Goal: Task Accomplishment & Management: Complete application form

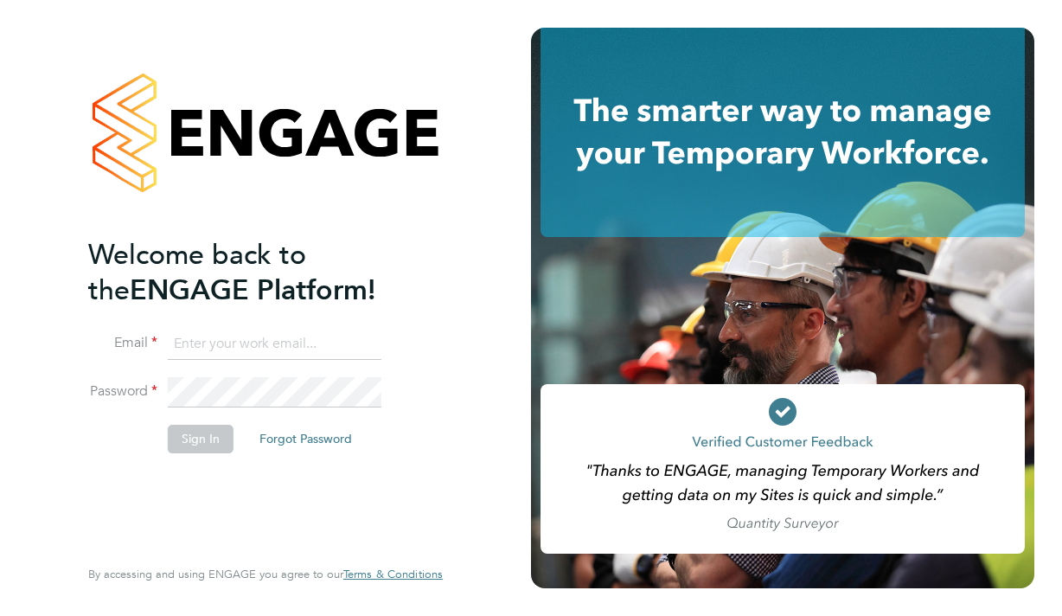
type input "[EMAIL_ADDRESS][DOMAIN_NAME]"
click at [216, 441] on button "Sign In" at bounding box center [201, 439] width 66 height 28
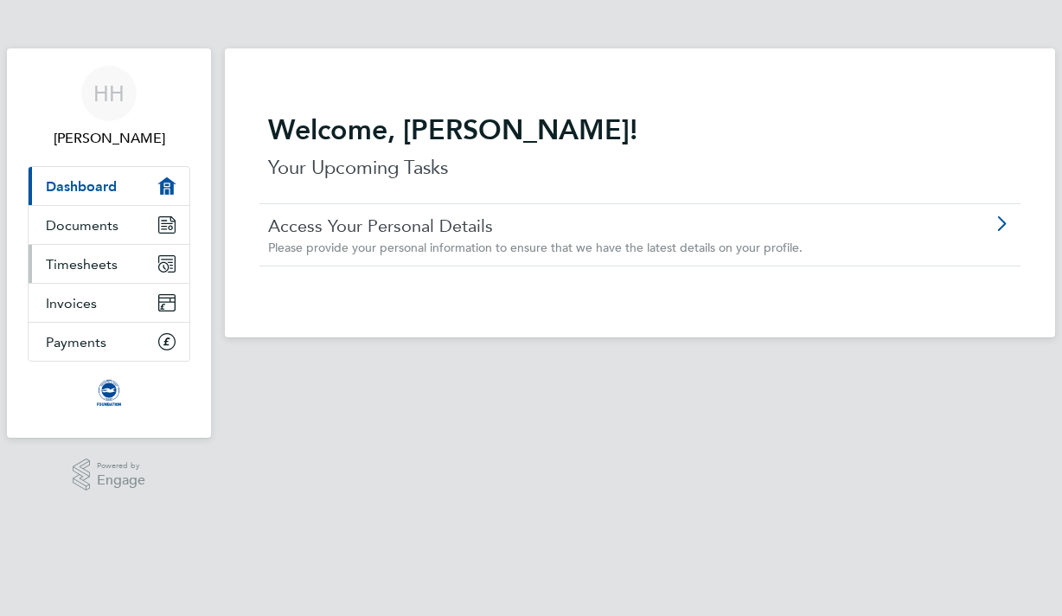
click at [88, 256] on span "Timesheets" at bounding box center [82, 264] width 72 height 16
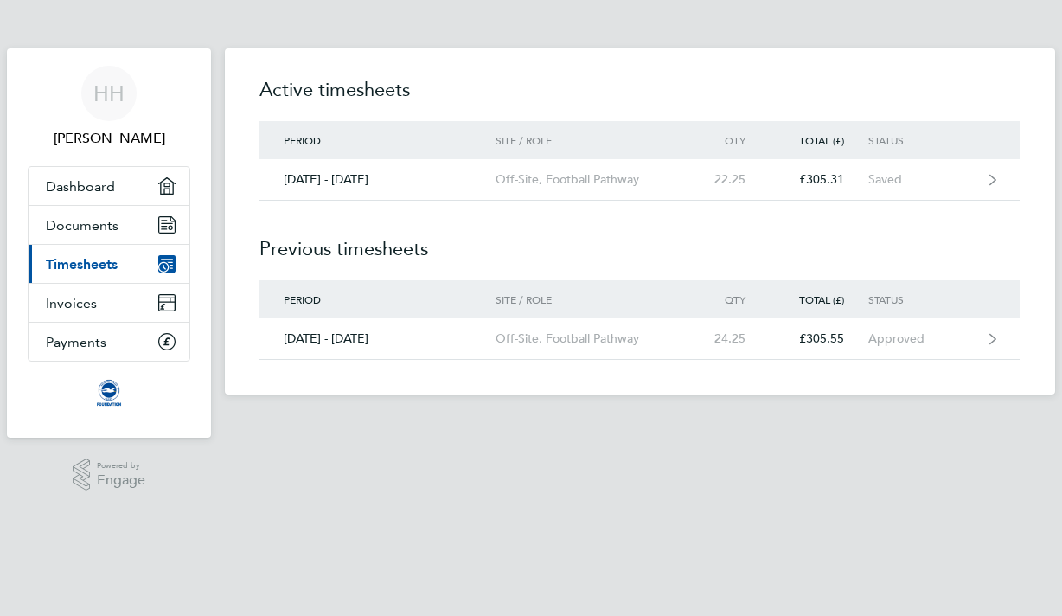
click at [681, 157] on div "Period Site / Role Qty Total (£) Status" at bounding box center [639, 140] width 761 height 38
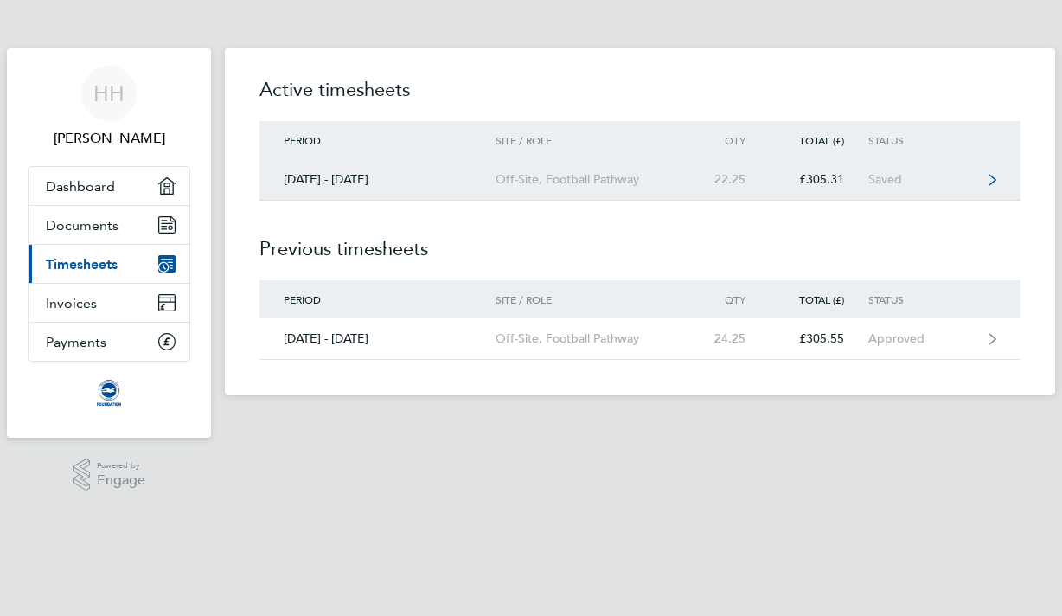
click at [678, 173] on div "Off-Site, Football Pathway" at bounding box center [595, 179] width 198 height 15
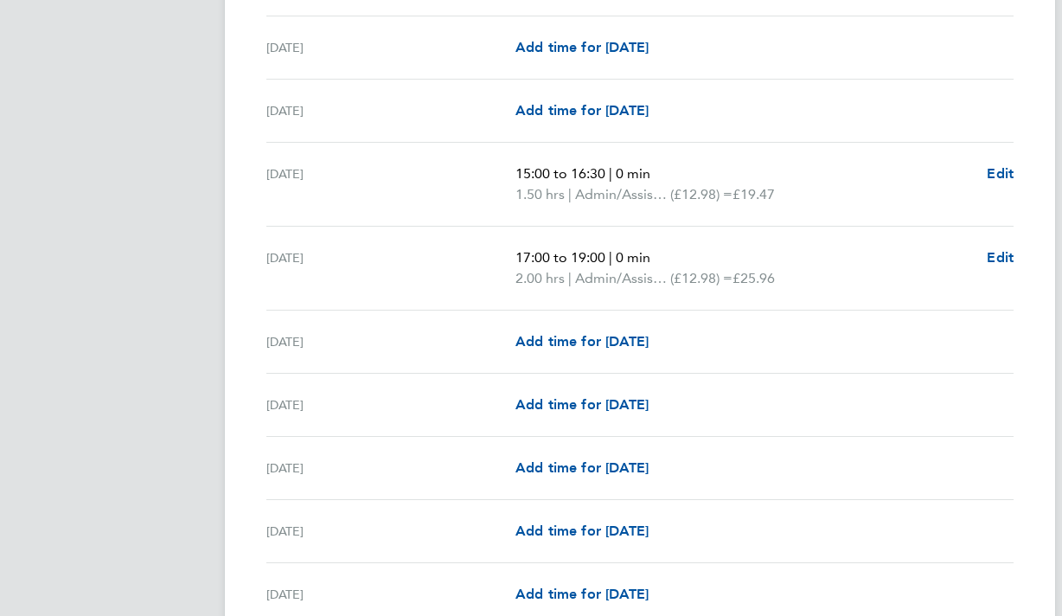
scroll to position [1380, 0]
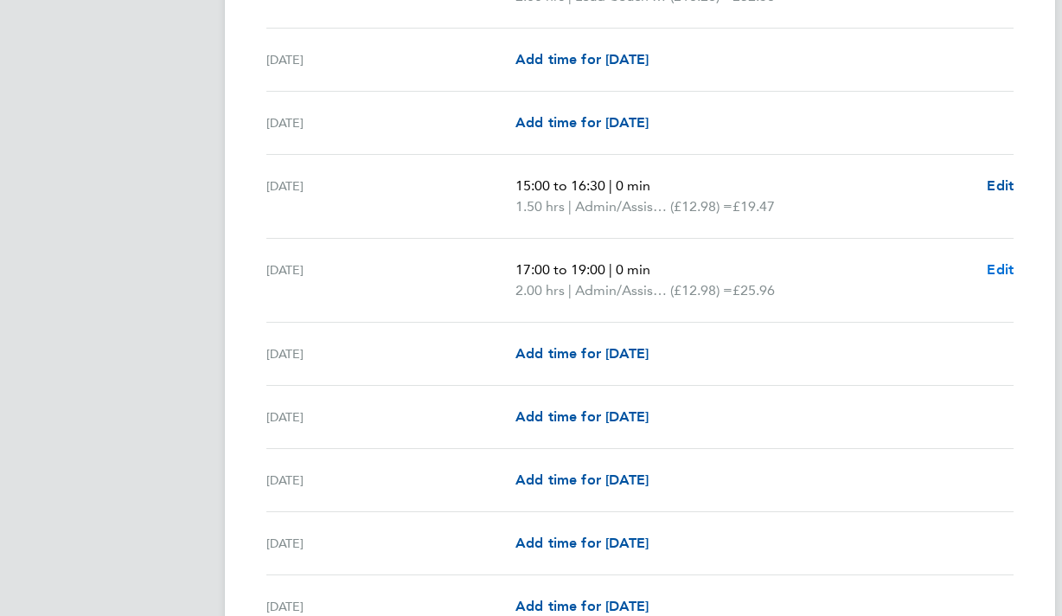
click at [1005, 266] on span "Edit" at bounding box center [1000, 269] width 27 height 16
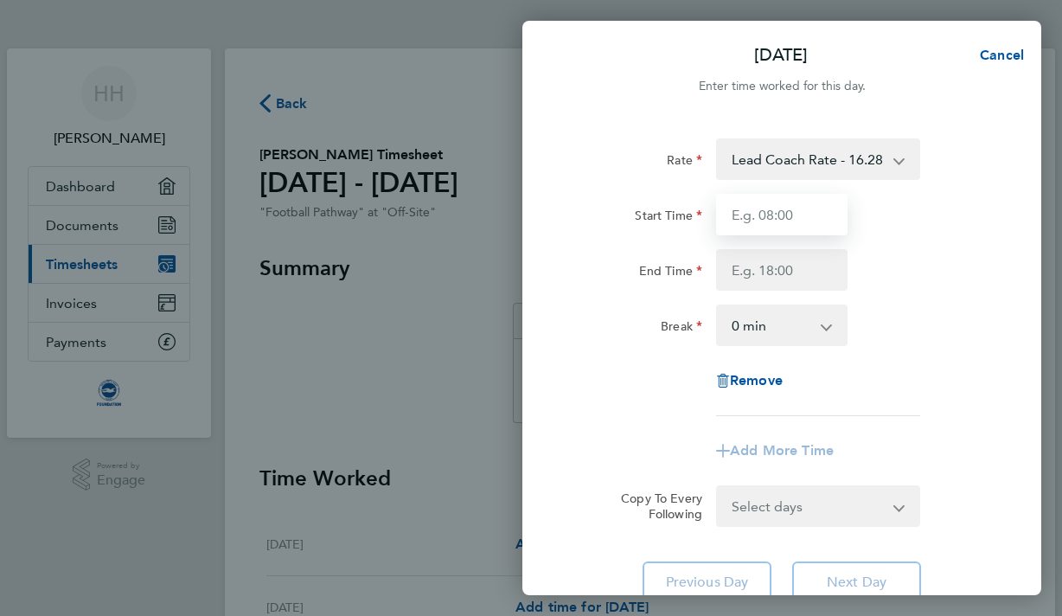
click at [805, 216] on input "Start Time" at bounding box center [781, 215] width 131 height 42
type input "17:00"
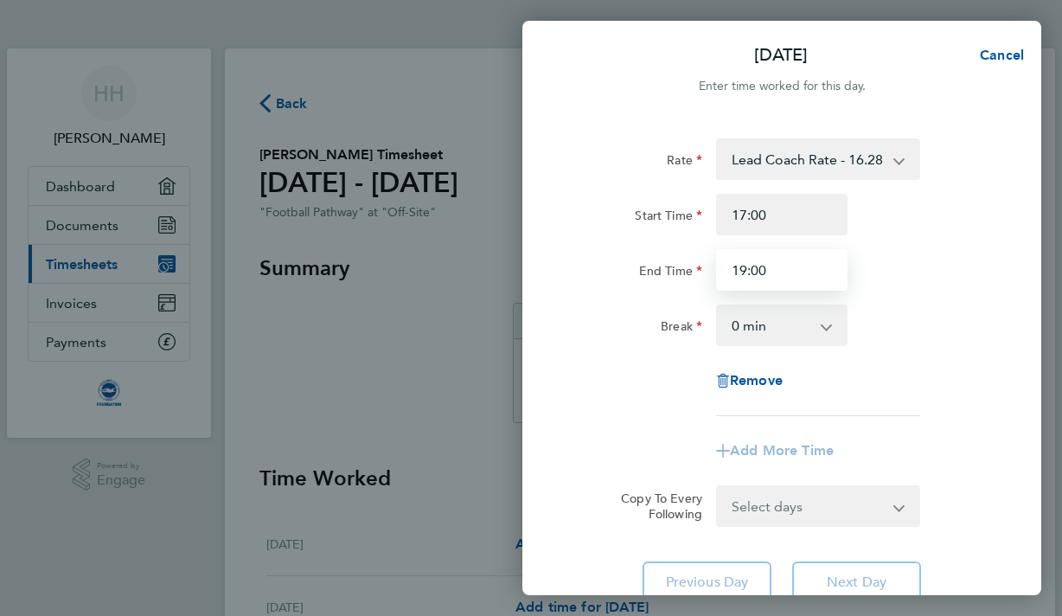
type input "19:00"
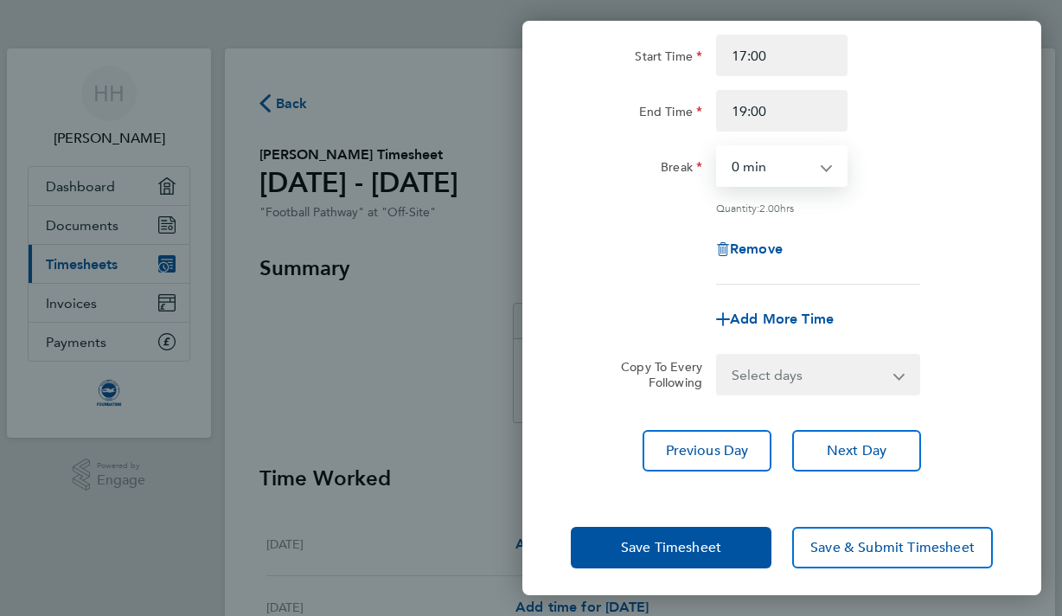
scroll to position [163, 0]
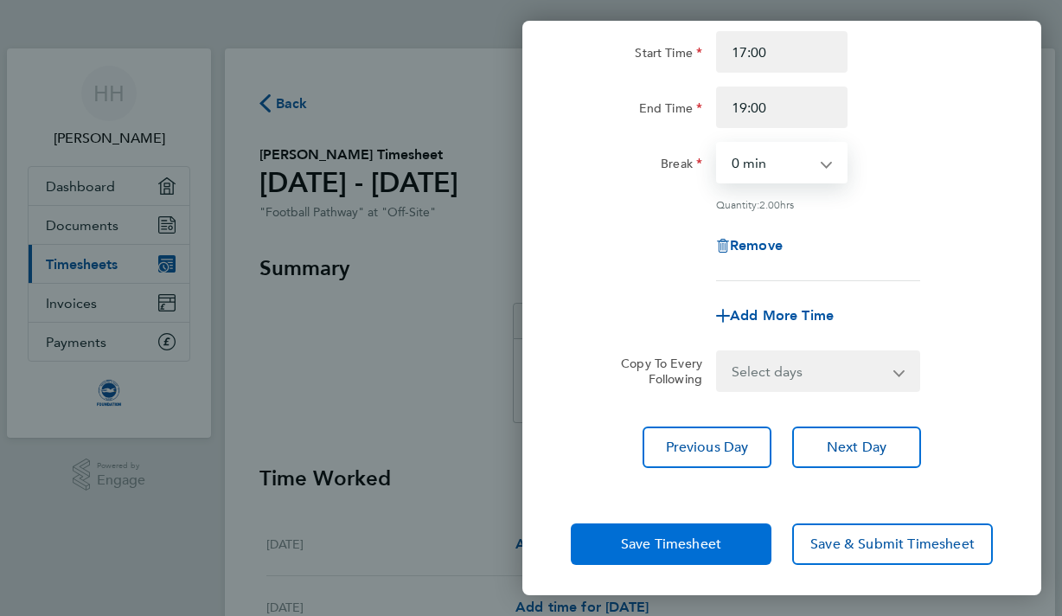
click at [720, 548] on span "Save Timesheet" at bounding box center [671, 543] width 100 height 17
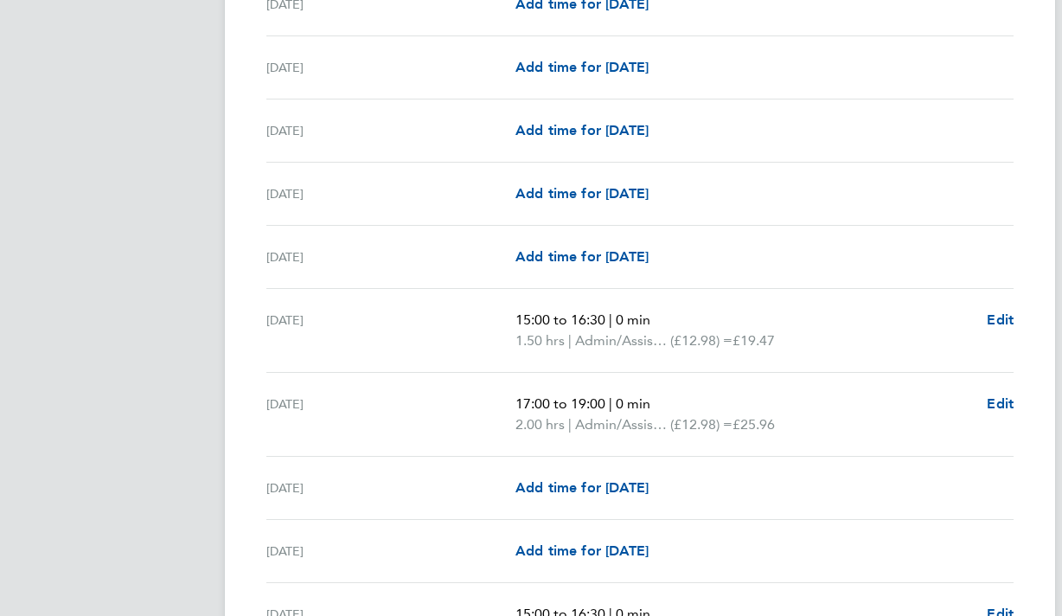
scroll to position [1754, 0]
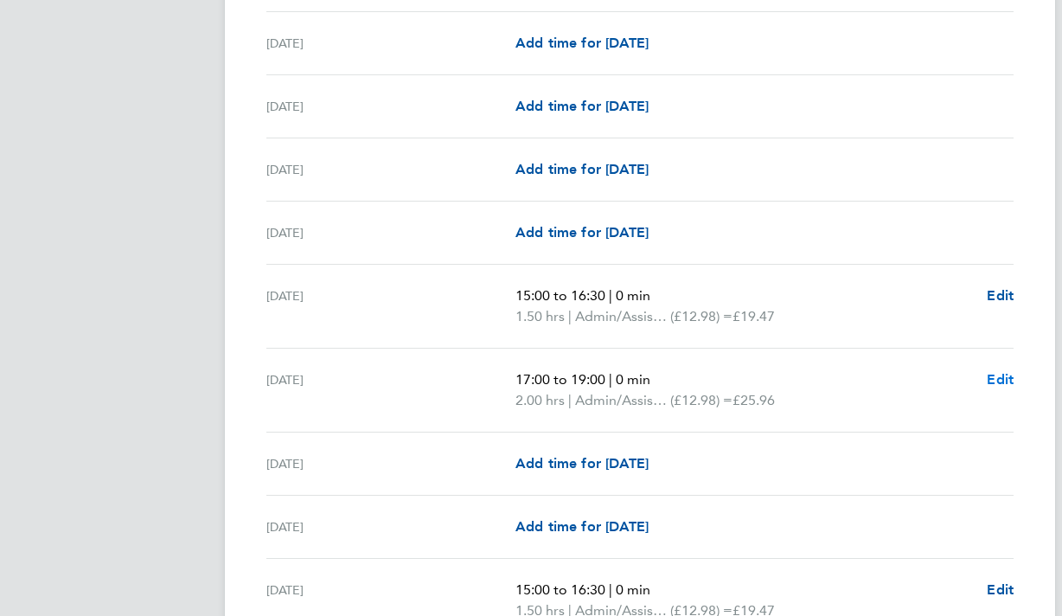
click at [1009, 379] on span "Edit" at bounding box center [1000, 379] width 27 height 16
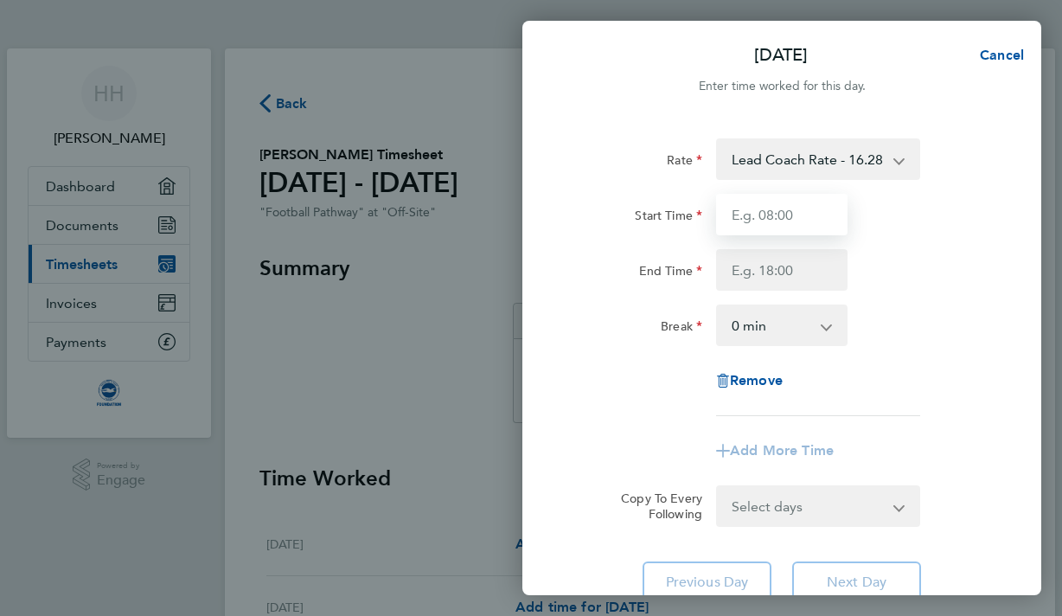
click at [787, 207] on input "Start Time" at bounding box center [781, 215] width 131 height 42
type input "17:00"
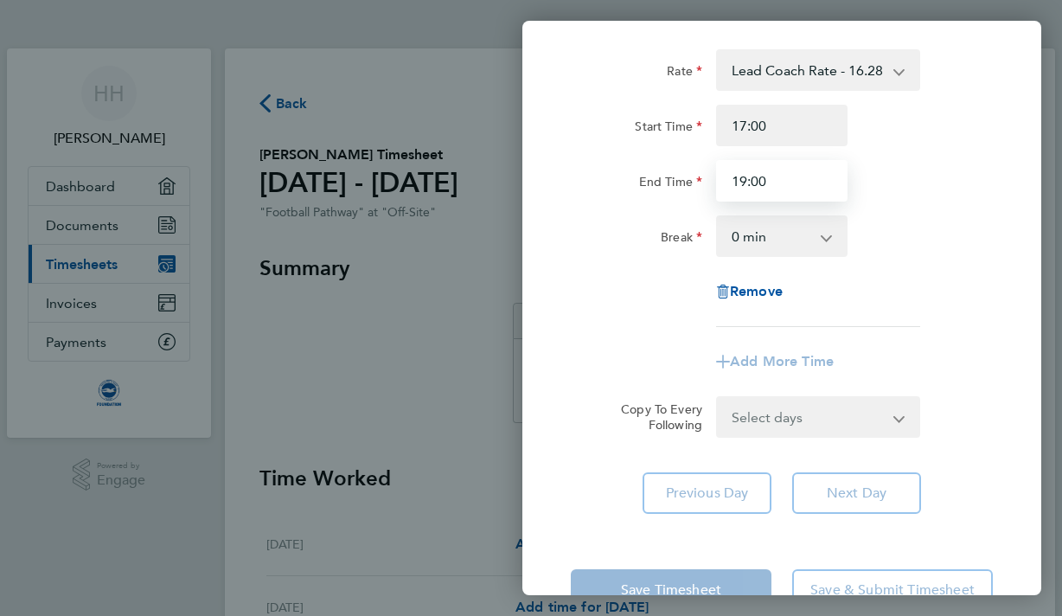
scroll to position [118, 0]
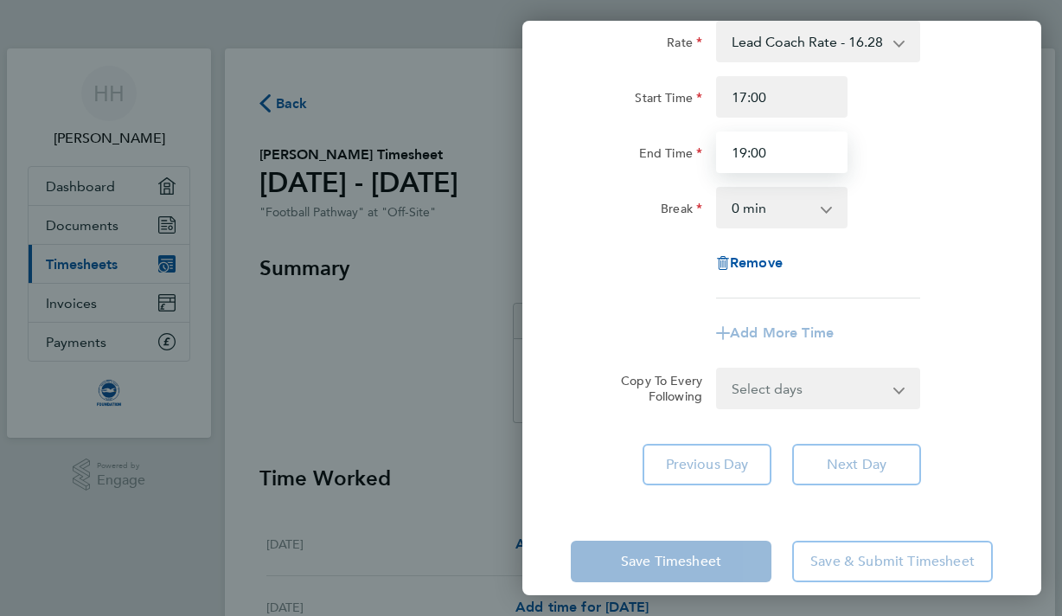
type input "19:00"
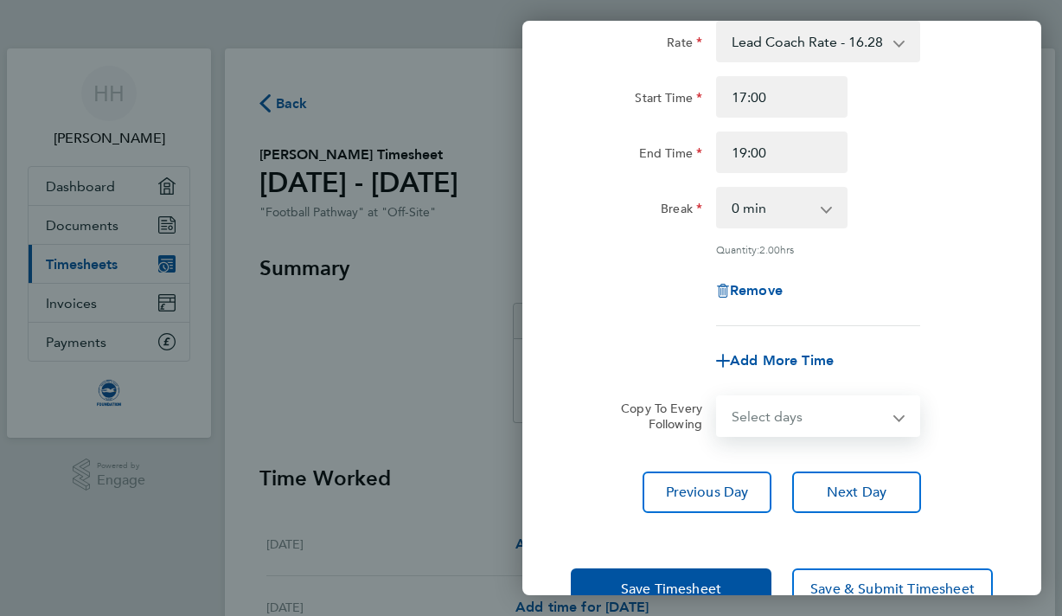
select select "TUE"
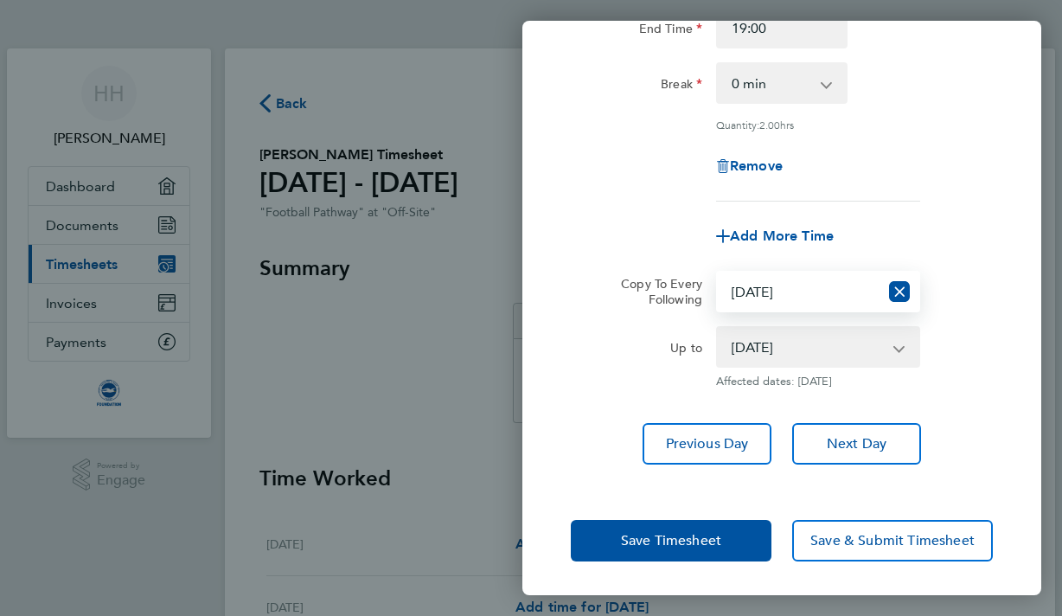
scroll to position [241, 0]
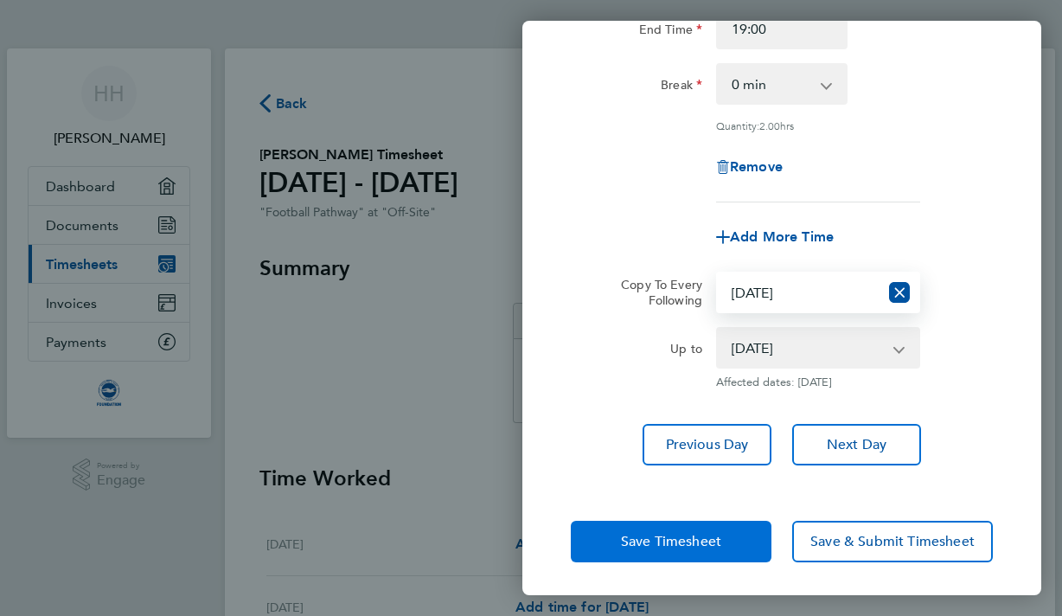
click at [708, 539] on span "Save Timesheet" at bounding box center [671, 541] width 100 height 17
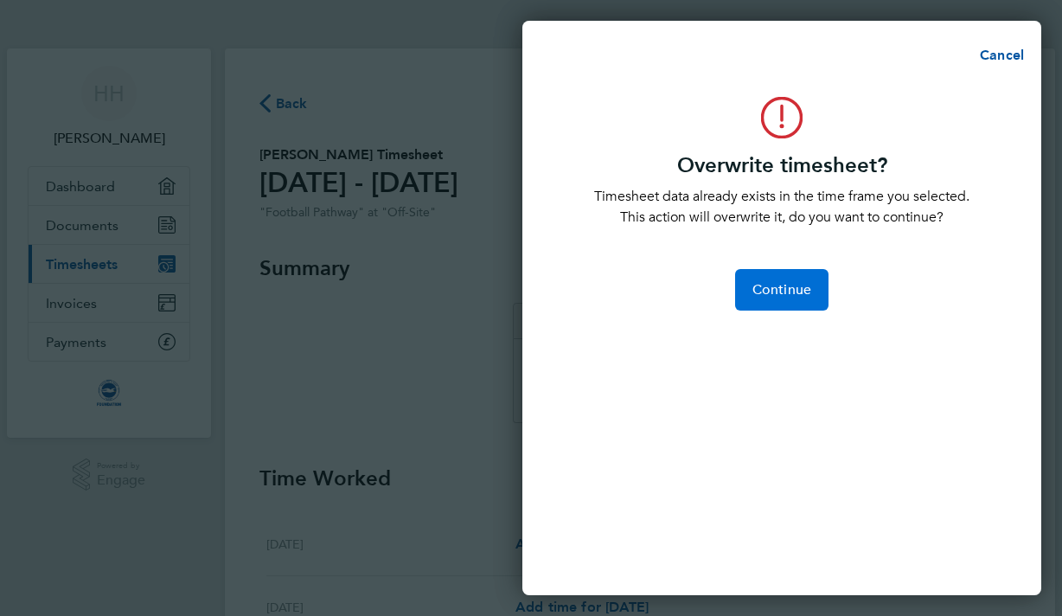
click at [760, 292] on span "Continue" at bounding box center [781, 289] width 59 height 17
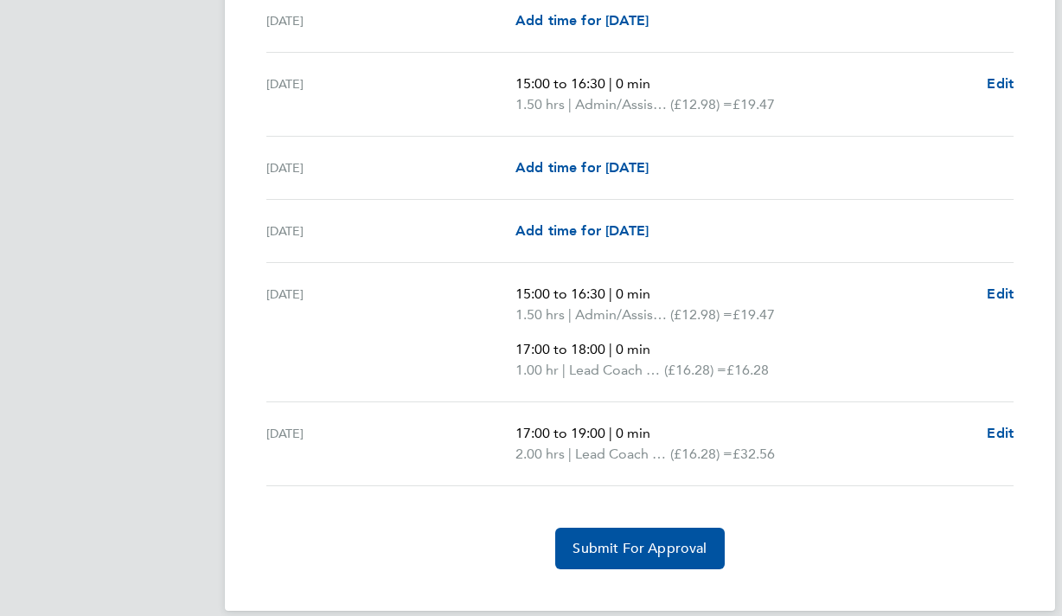
scroll to position [2264, 0]
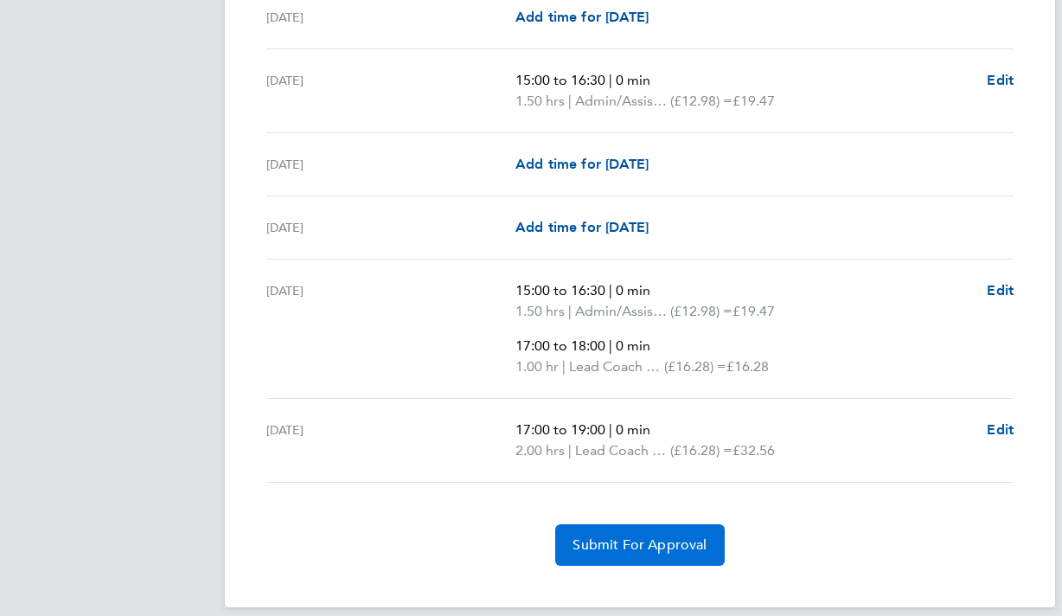
click at [588, 539] on span "Submit For Approval" at bounding box center [640, 544] width 134 height 17
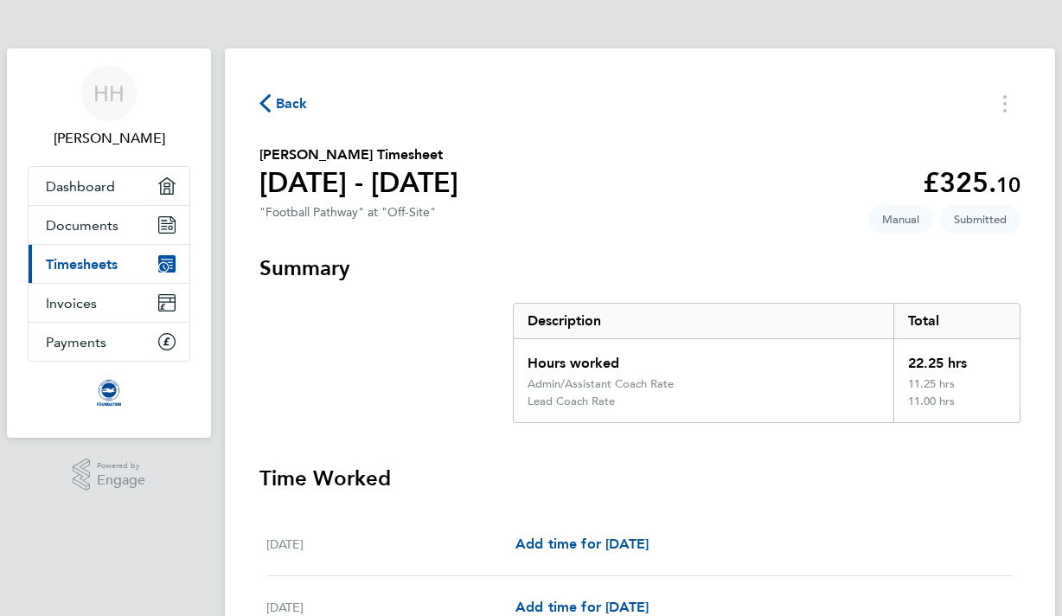
scroll to position [0, 0]
click at [288, 96] on span "Back" at bounding box center [292, 103] width 32 height 21
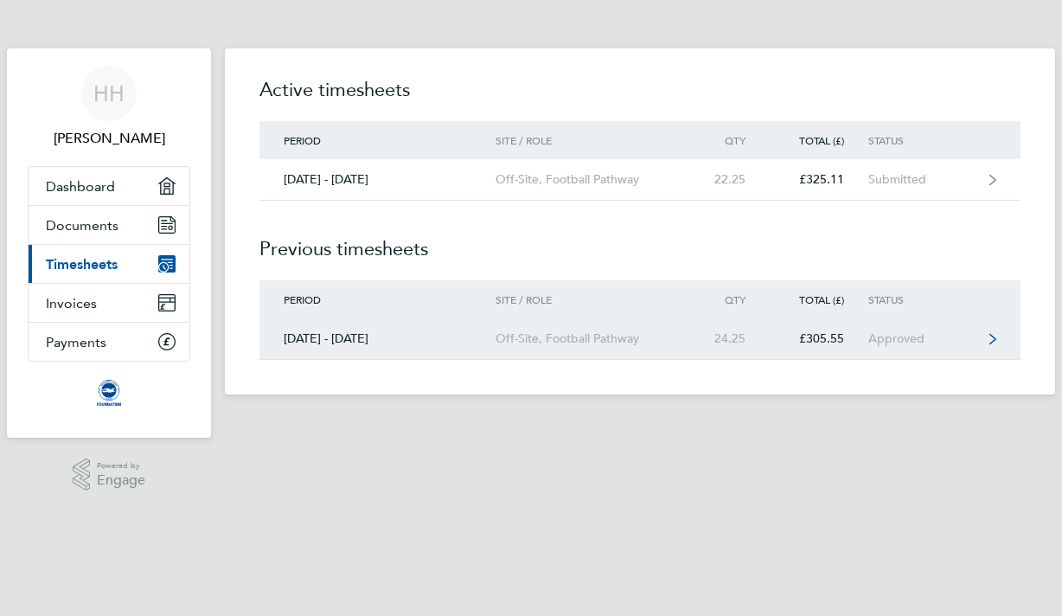
click at [960, 345] on div "Approved" at bounding box center [921, 338] width 106 height 15
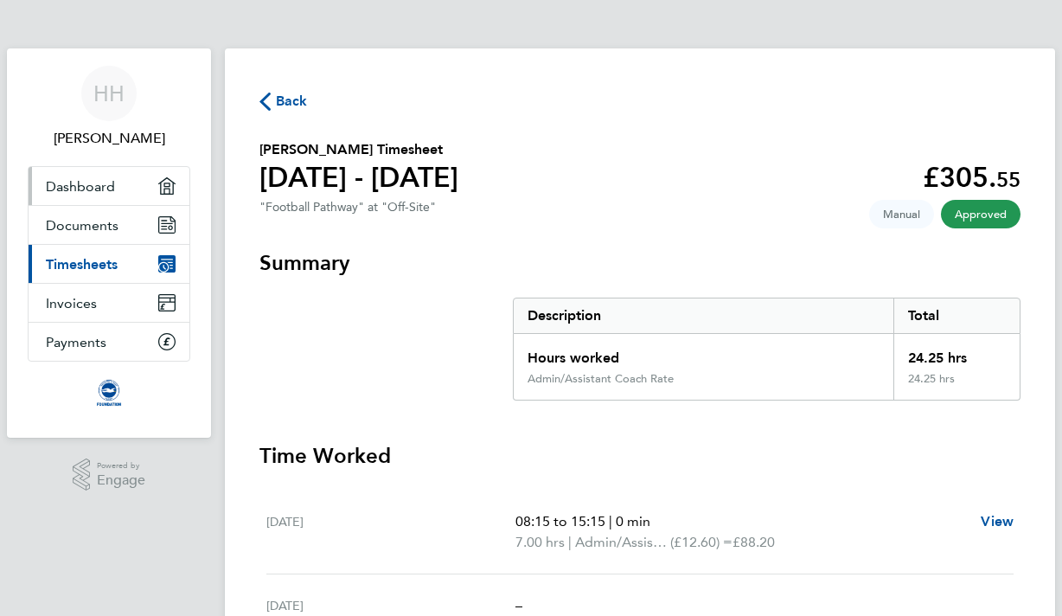
click at [102, 200] on link "Dashboard" at bounding box center [109, 186] width 161 height 38
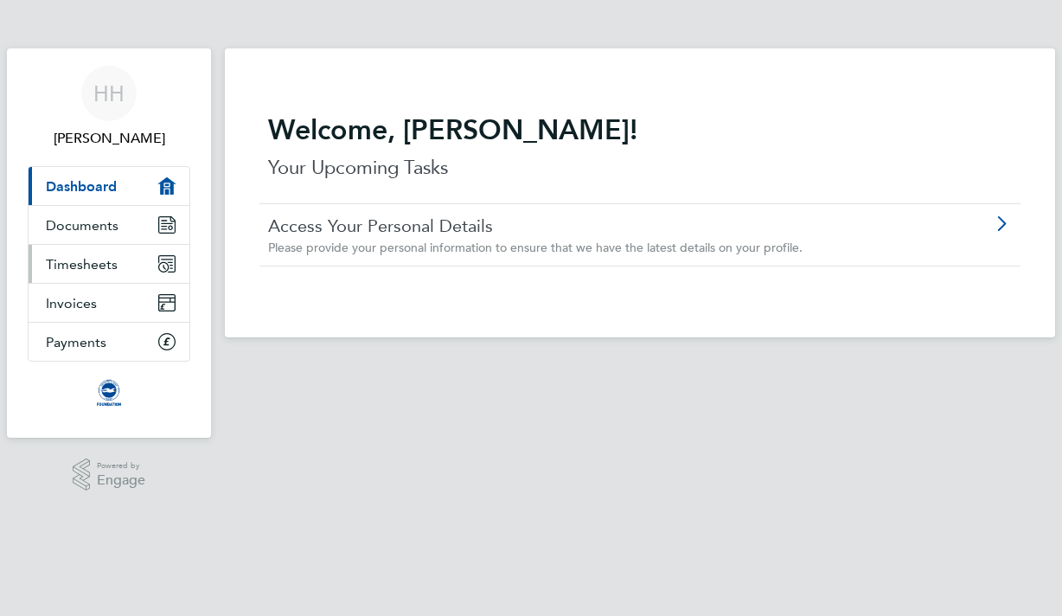
click at [86, 272] on link "Timesheets" at bounding box center [109, 264] width 161 height 38
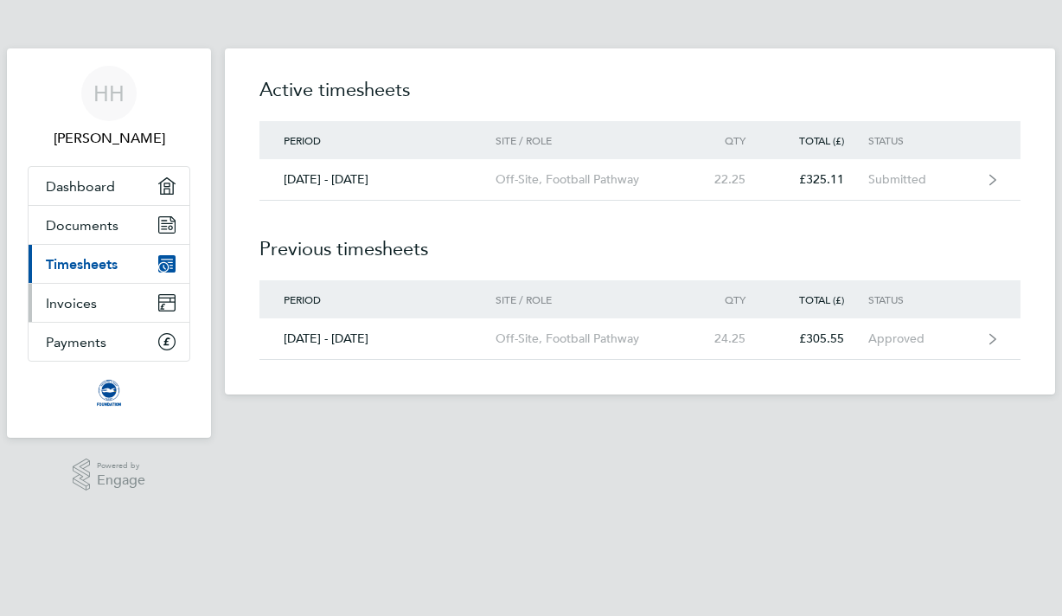
click at [93, 300] on span "Invoices" at bounding box center [71, 303] width 51 height 16
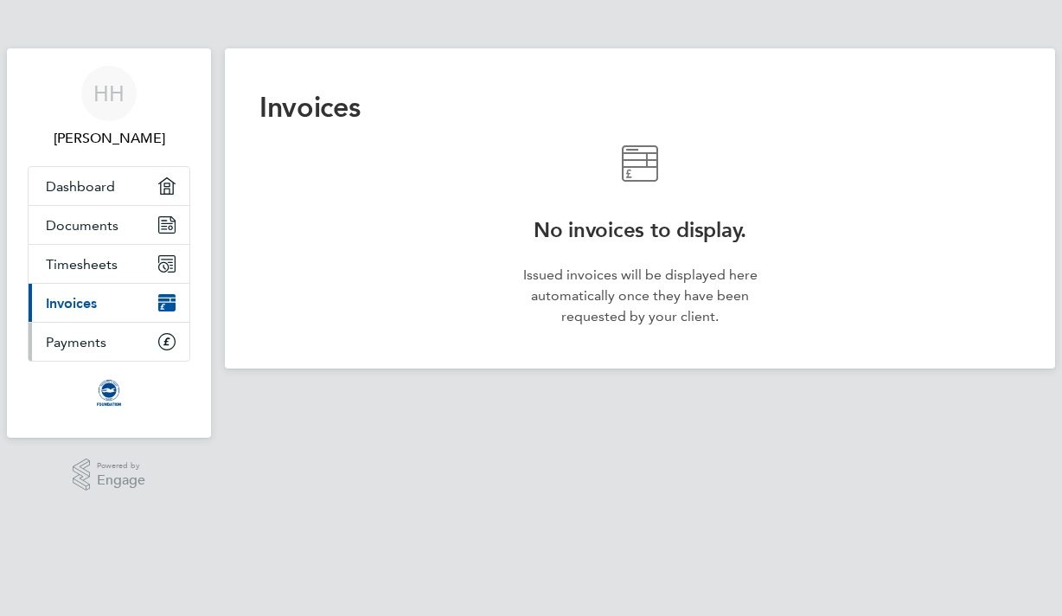
click at [112, 345] on link "Payments" at bounding box center [109, 342] width 161 height 38
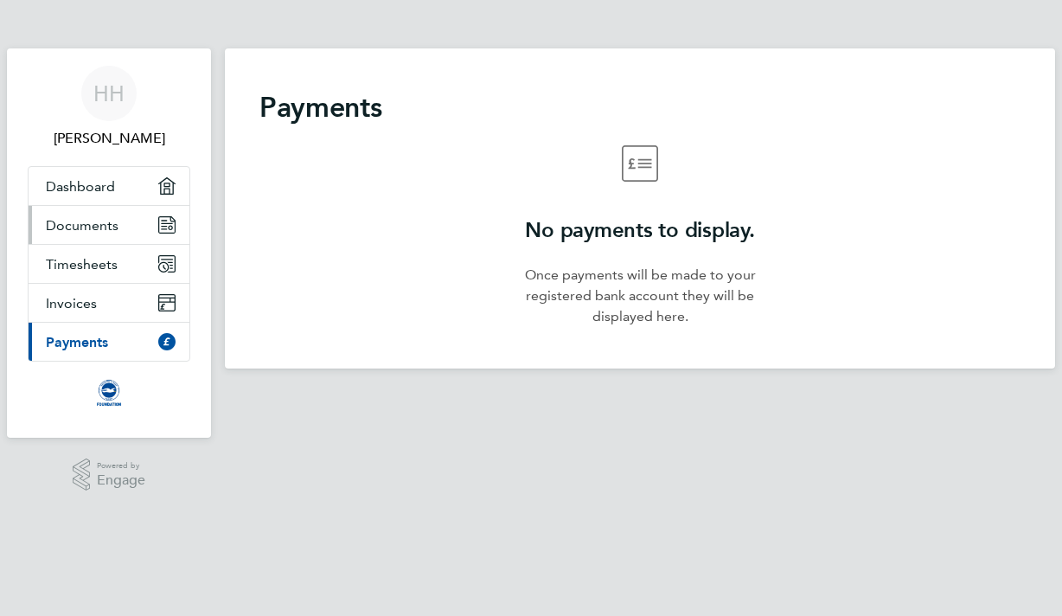
click at [102, 231] on span "Documents" at bounding box center [82, 225] width 73 height 16
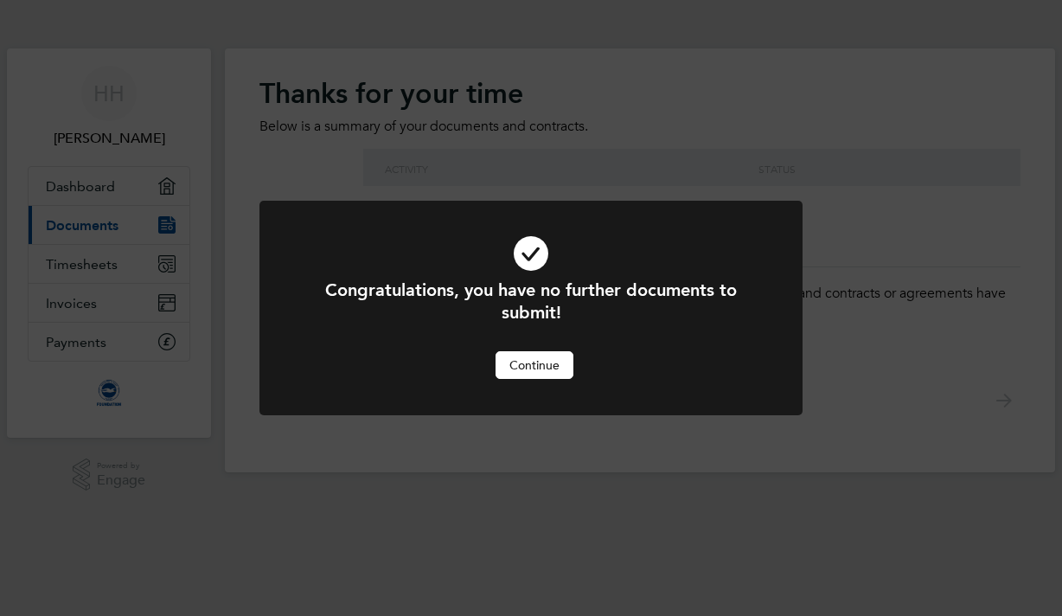
click at [562, 366] on button "Continue" at bounding box center [535, 365] width 78 height 28
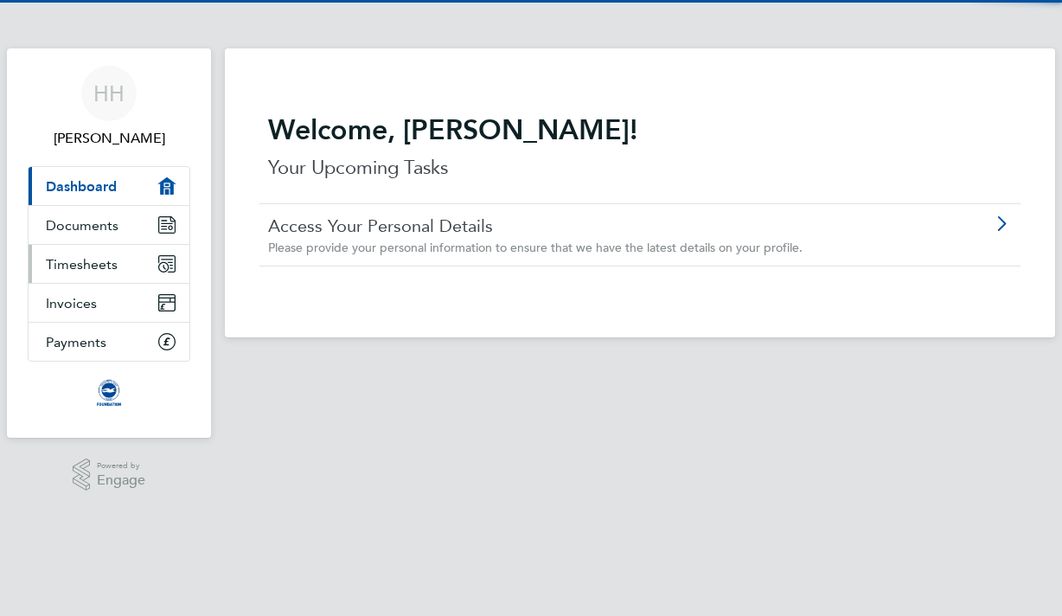
click at [112, 266] on span "Timesheets" at bounding box center [82, 264] width 72 height 16
